Goal: Contribute content: Add original content to the website for others to see

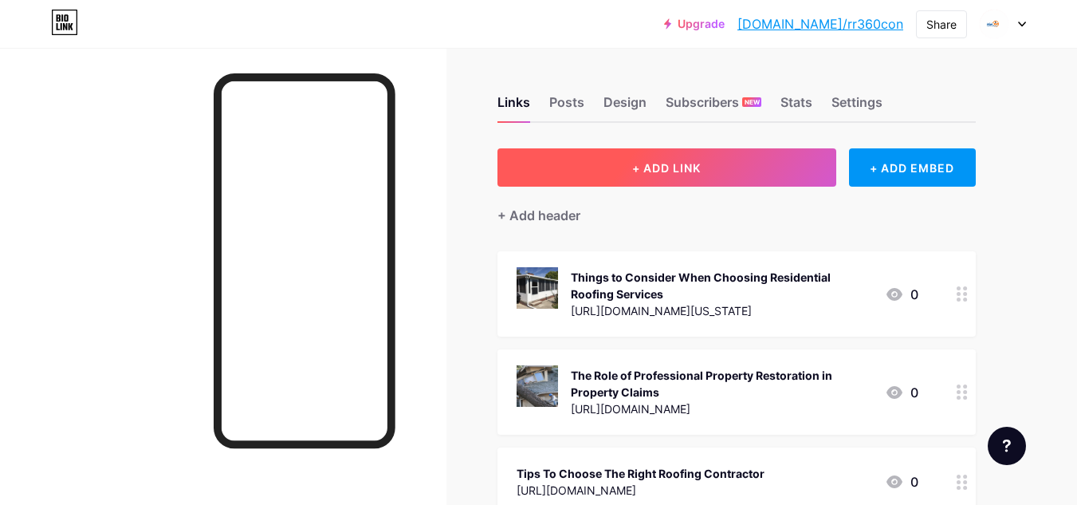
click at [672, 164] on span "+ ADD LINK" at bounding box center [666, 168] width 69 height 14
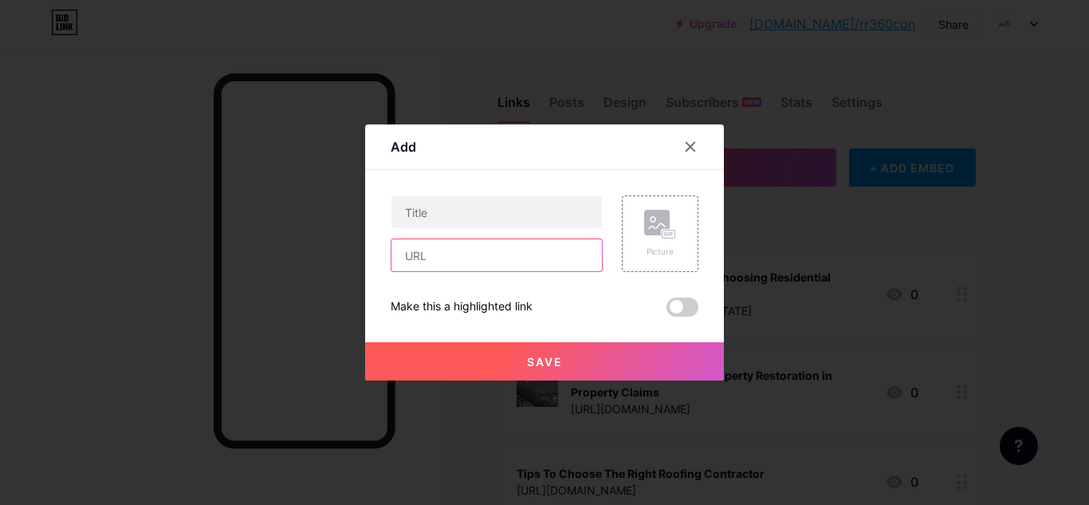
click at [461, 254] on input "text" at bounding box center [497, 255] width 211 height 32
paste input "[URL][DOMAIN_NAME]"
type input "[URL][DOMAIN_NAME]"
click at [494, 152] on div "Add" at bounding box center [544, 150] width 359 height 37
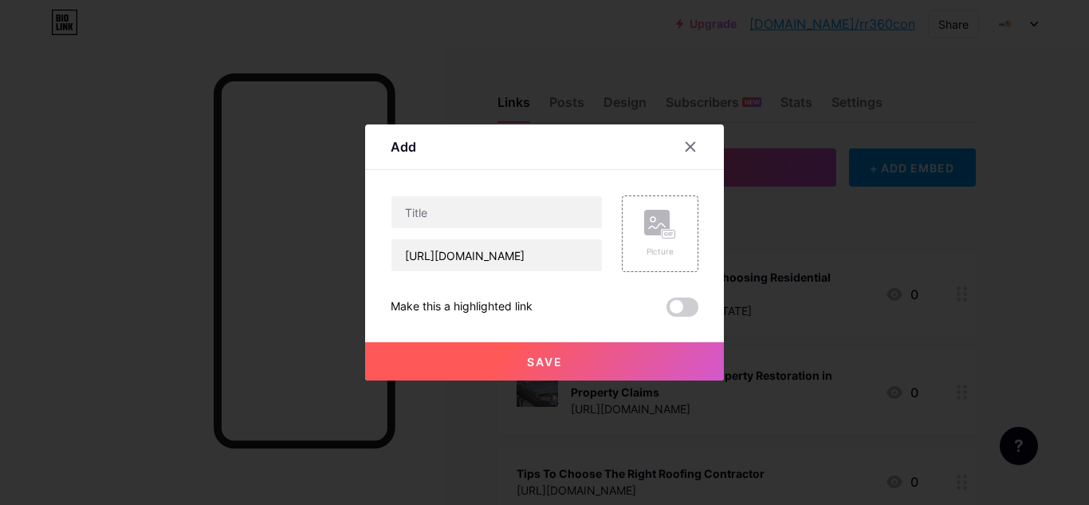
scroll to position [0, 0]
click at [466, 229] on div "[URL][DOMAIN_NAME]" at bounding box center [497, 233] width 212 height 77
click at [463, 211] on input "text" at bounding box center [497, 212] width 211 height 32
paste input "Trex Decking Installation: Is It Worth The Investment In [DATE]?"
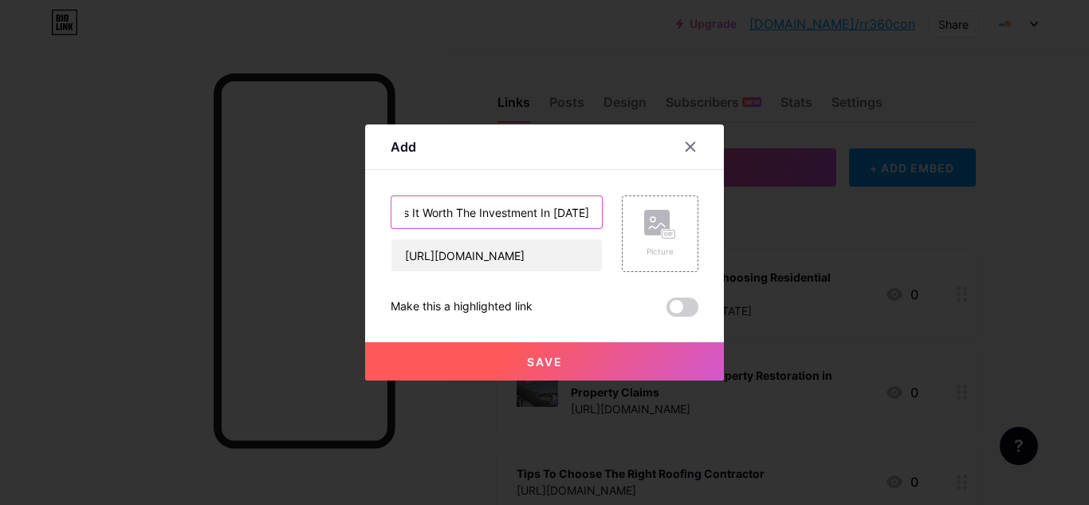
type input "Trex Decking Installation: Is It Worth The Investment In [DATE]?"
click at [483, 148] on div "Add" at bounding box center [544, 150] width 359 height 37
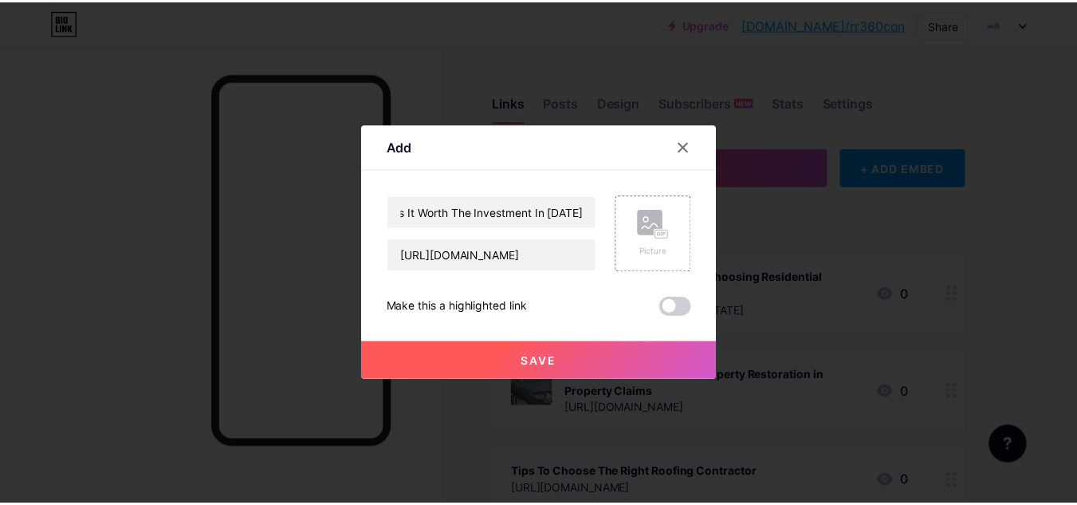
scroll to position [0, 0]
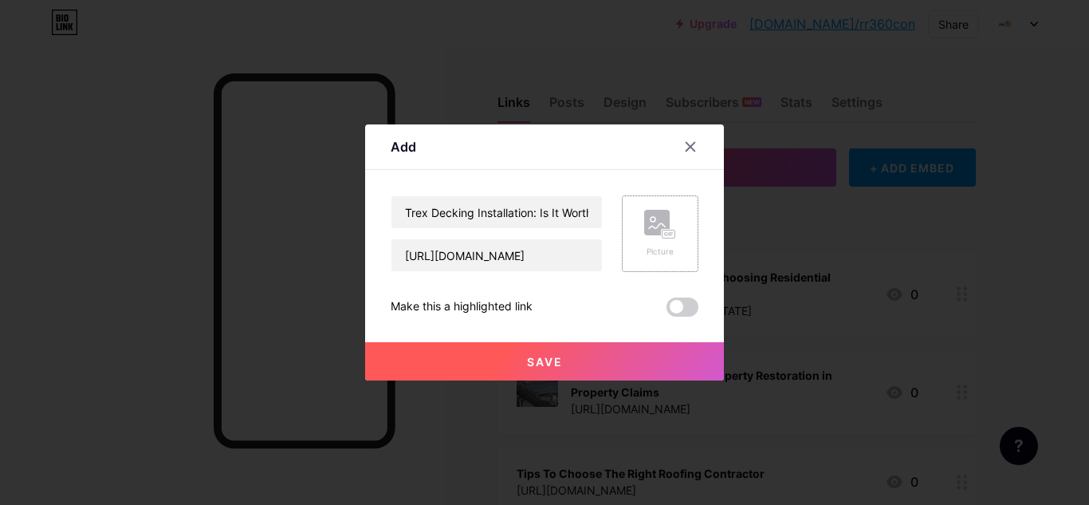
click at [657, 247] on div "Picture" at bounding box center [660, 252] width 32 height 12
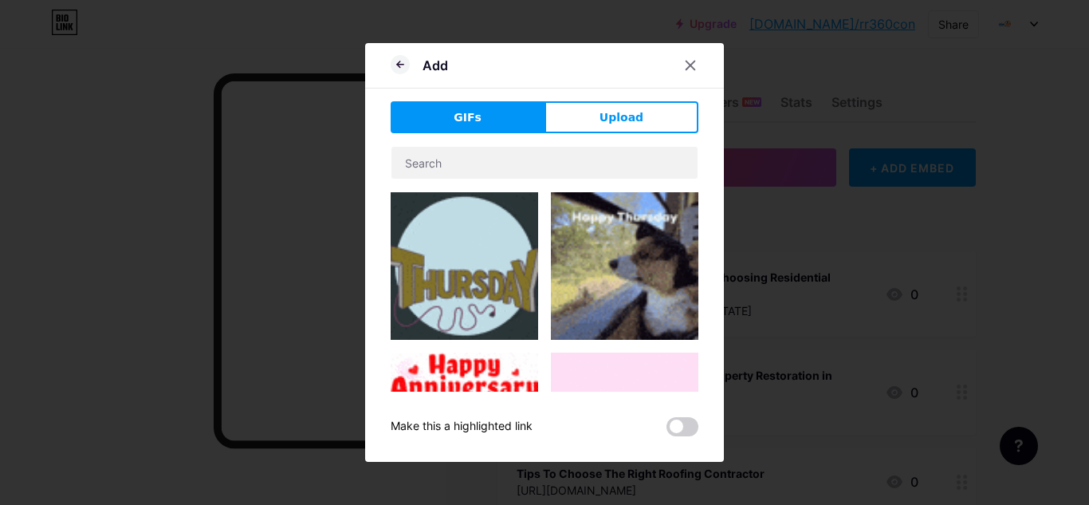
click at [463, 120] on span "GIFs" at bounding box center [468, 117] width 28 height 17
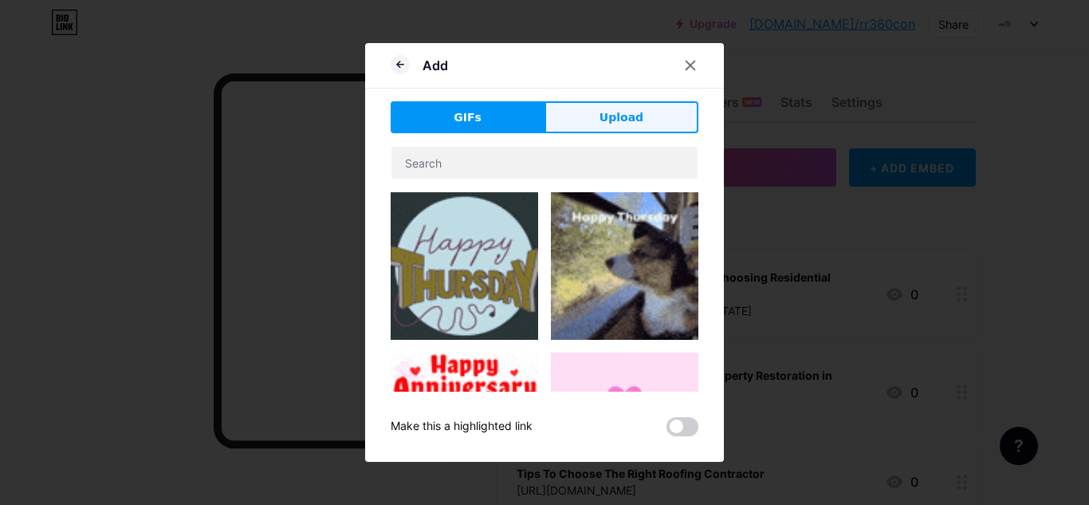
click at [628, 118] on span "Upload" at bounding box center [622, 117] width 44 height 17
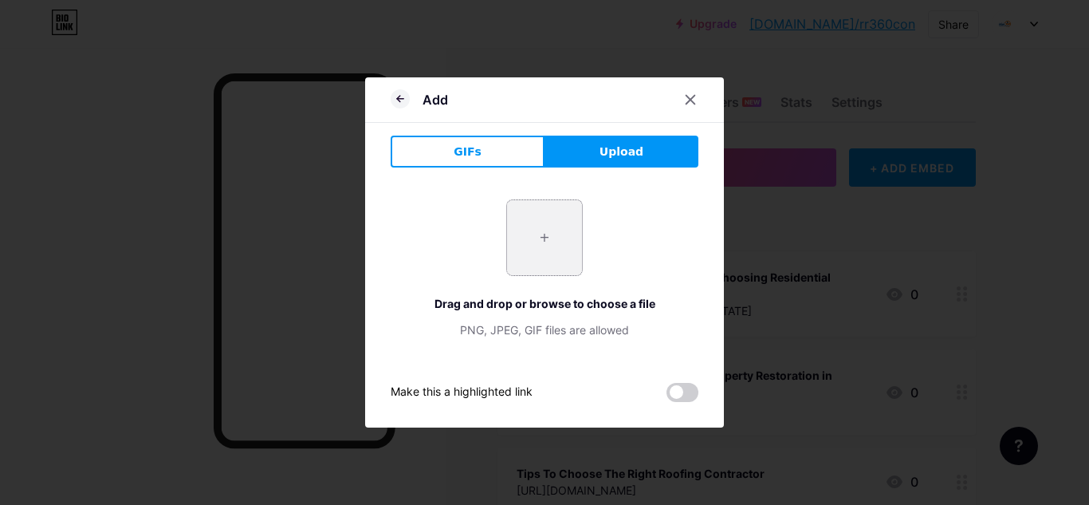
click at [561, 255] on input "file" at bounding box center [544, 237] width 75 height 75
type input "C:\fakepath\men-building-wooden-deck_1426-4428.avif"
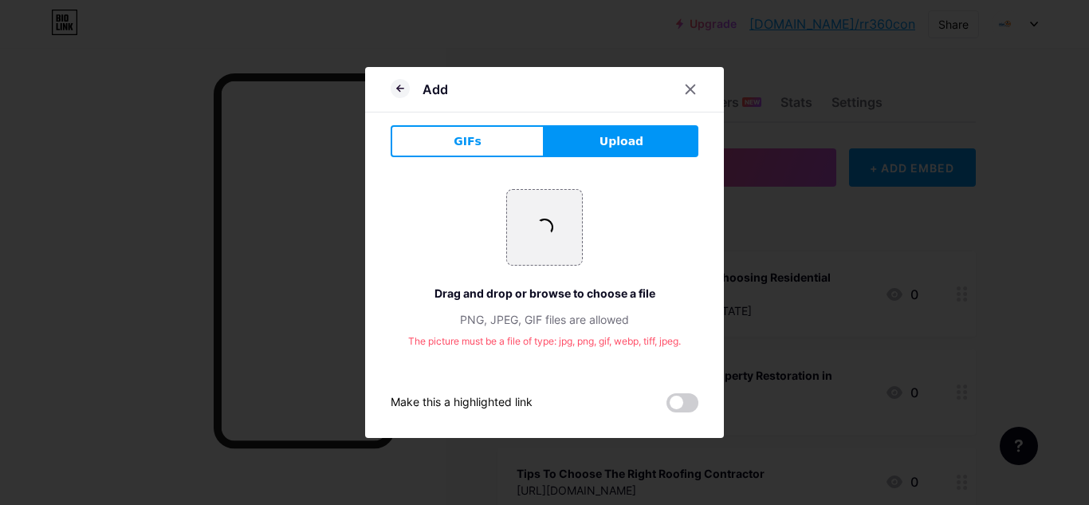
click at [411, 425] on div "Add GIFs Upload Content YouTube Play YouTube video without leaving your page. A…" at bounding box center [544, 252] width 359 height 371
click at [385, 81] on div "Add" at bounding box center [544, 93] width 359 height 37
click at [393, 85] on icon at bounding box center [400, 88] width 19 height 19
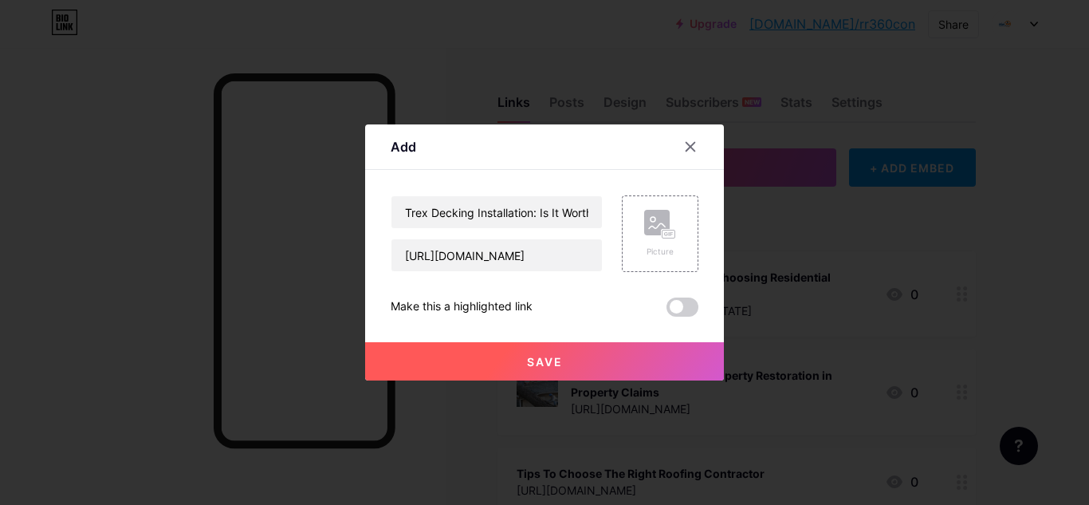
click at [570, 353] on button "Save" at bounding box center [544, 361] width 359 height 38
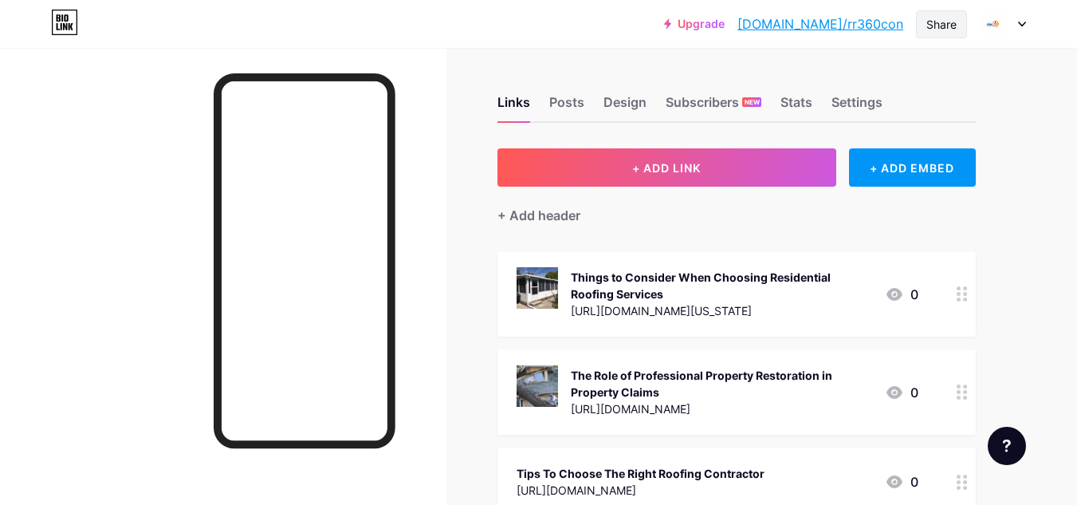
click at [927, 22] on div "Share" at bounding box center [942, 24] width 30 height 17
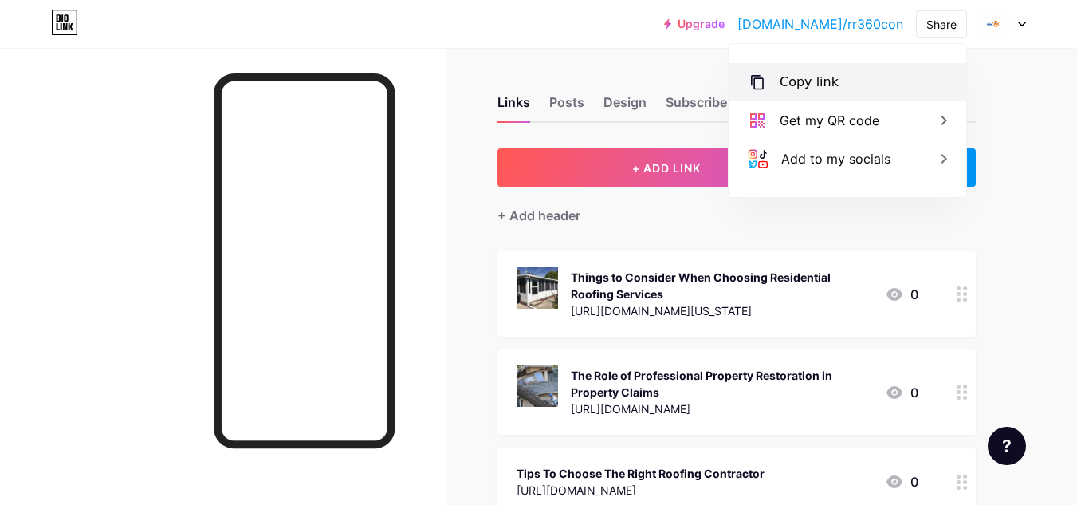
click at [819, 85] on div "Copy link" at bounding box center [809, 82] width 59 height 19
